Goal: Transaction & Acquisition: Purchase product/service

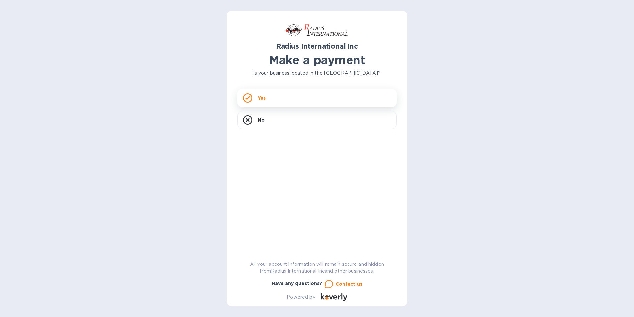
click at [310, 100] on div "Yes" at bounding box center [317, 98] width 159 height 19
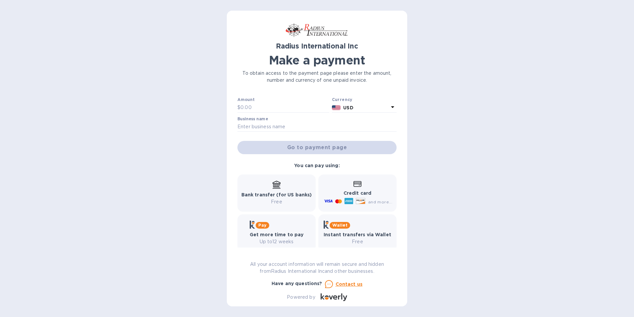
scroll to position [25, 0]
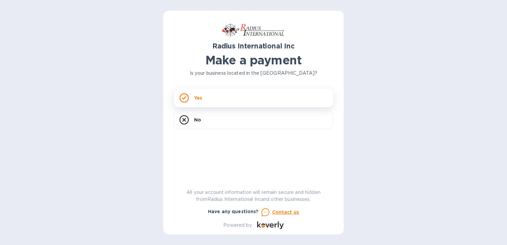
click at [222, 94] on div "Yes" at bounding box center [253, 98] width 159 height 19
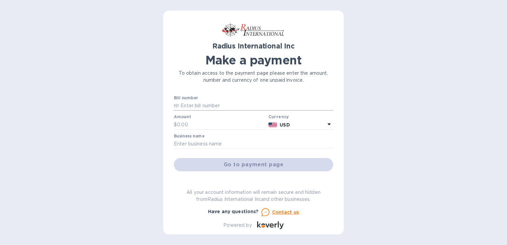
click at [192, 105] on input "text" at bounding box center [256, 106] width 154 height 10
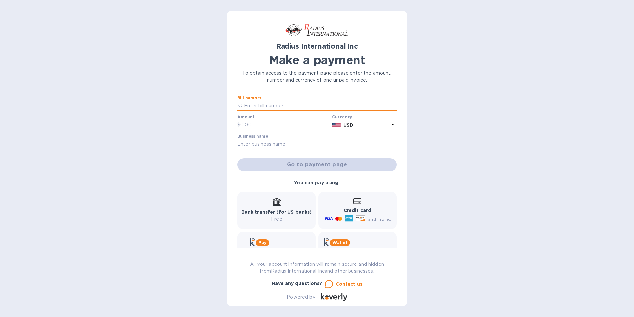
click at [250, 107] on input "text" at bounding box center [320, 106] width 154 height 10
type input "a"
click at [358, 171] on div "Go to payment page" at bounding box center [317, 165] width 162 height 16
click at [243, 105] on input "00097893" at bounding box center [320, 106] width 154 height 10
click at [329, 106] on input "00097893" at bounding box center [320, 106] width 154 height 10
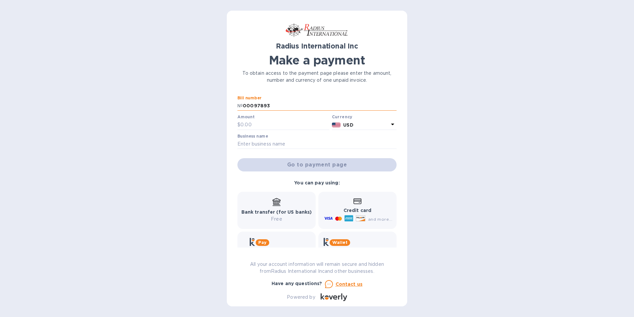
click at [243, 106] on input "00097893" at bounding box center [320, 106] width 154 height 10
type input "sae00097893"
click at [390, 121] on icon at bounding box center [393, 124] width 8 height 8
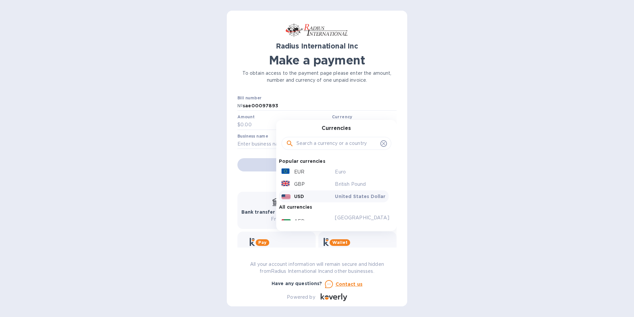
click at [272, 117] on div "Amount $" at bounding box center [284, 121] width 92 height 15
